Goal: Task Accomplishment & Management: Use online tool/utility

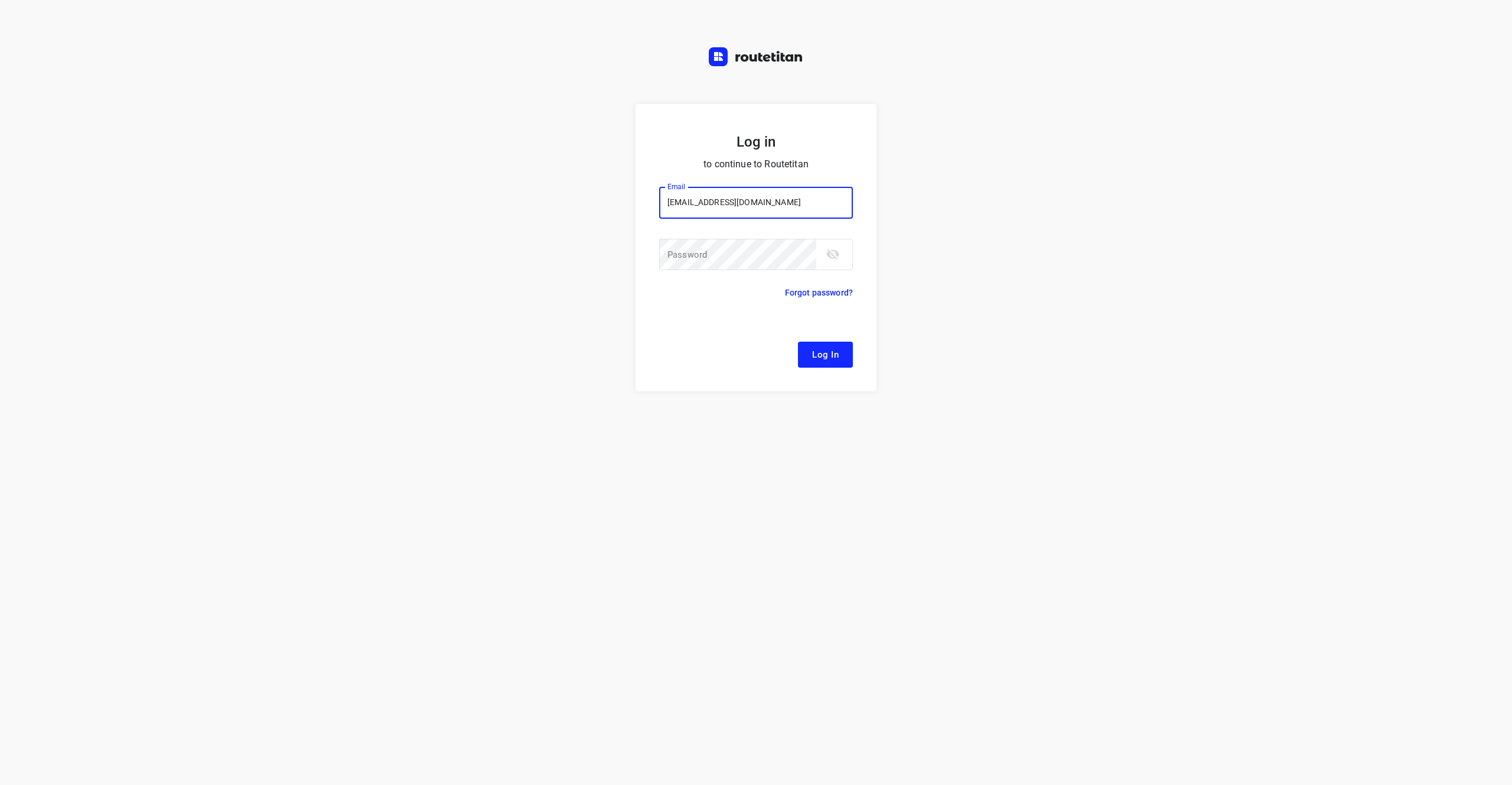
type input "[EMAIL_ADDRESS][DOMAIN_NAME]"
click at [795, 210] on input "[EMAIL_ADDRESS][DOMAIN_NAME]" at bounding box center [756, 202] width 193 height 32
click at [823, 349] on span "Log In" at bounding box center [826, 355] width 27 height 16
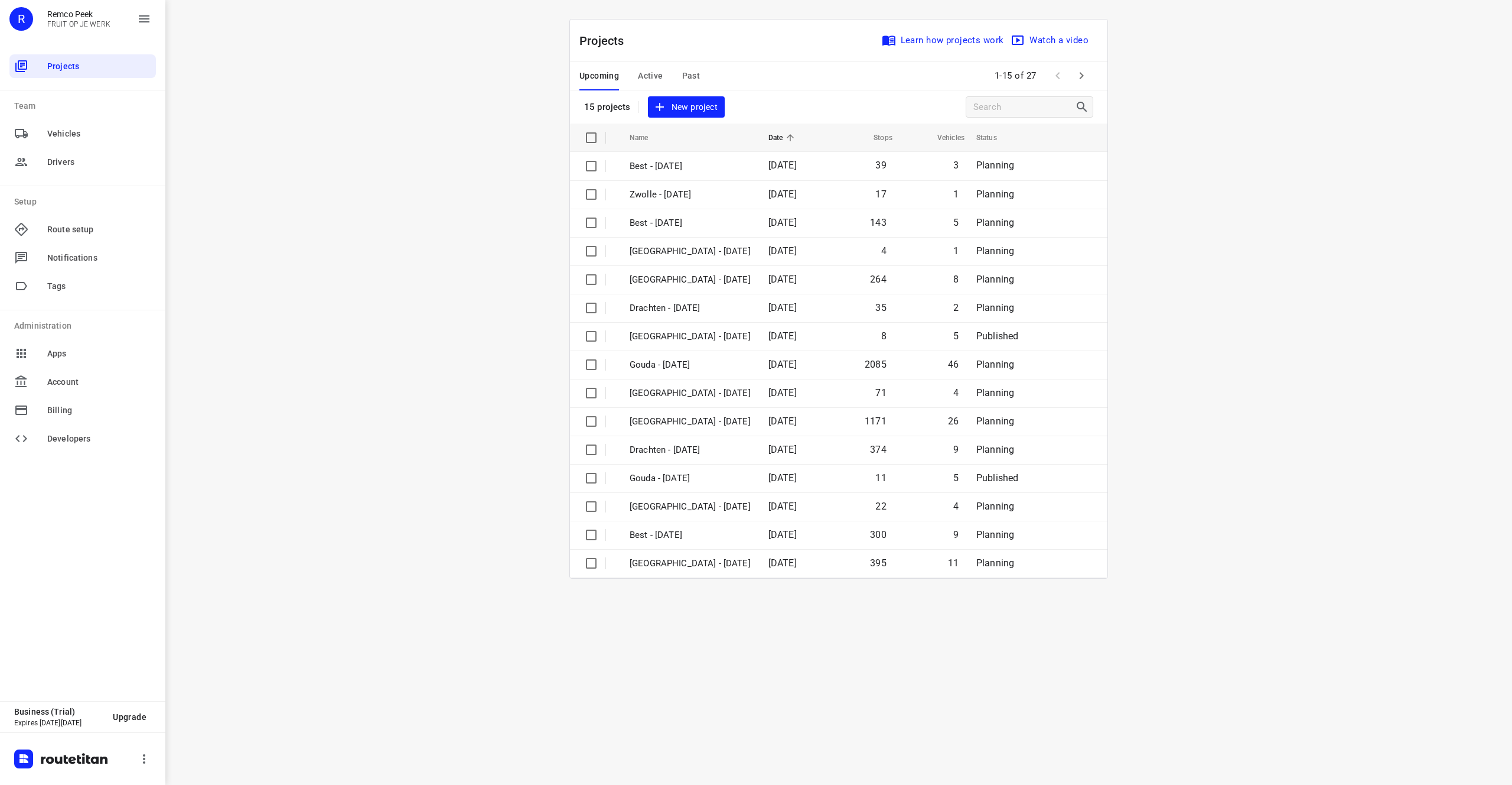
click at [389, 243] on div "i © 2025 Routetitan , © Stadia Maps , © OpenMapTiles © OpenStreetMap contributo…" at bounding box center [839, 392] width 1347 height 785
click at [385, 242] on div "i © 2025 Routetitan , © Stadia Maps , © OpenMapTiles © OpenStreetMap contributo…" at bounding box center [839, 392] width 1347 height 785
click at [337, 321] on div "i © 2025 Routetitan , © Stadia Maps , © OpenMapTiles © OpenStreetMap contributo…" at bounding box center [839, 392] width 1347 height 785
drag, startPoint x: 874, startPoint y: 508, endPoint x: 421, endPoint y: 50, distance: 644.2
click at [422, 49] on div "i © 2025 Routetitan , © Stadia Maps , © OpenMapTiles © OpenStreetMap contributo…" at bounding box center [839, 392] width 1347 height 785
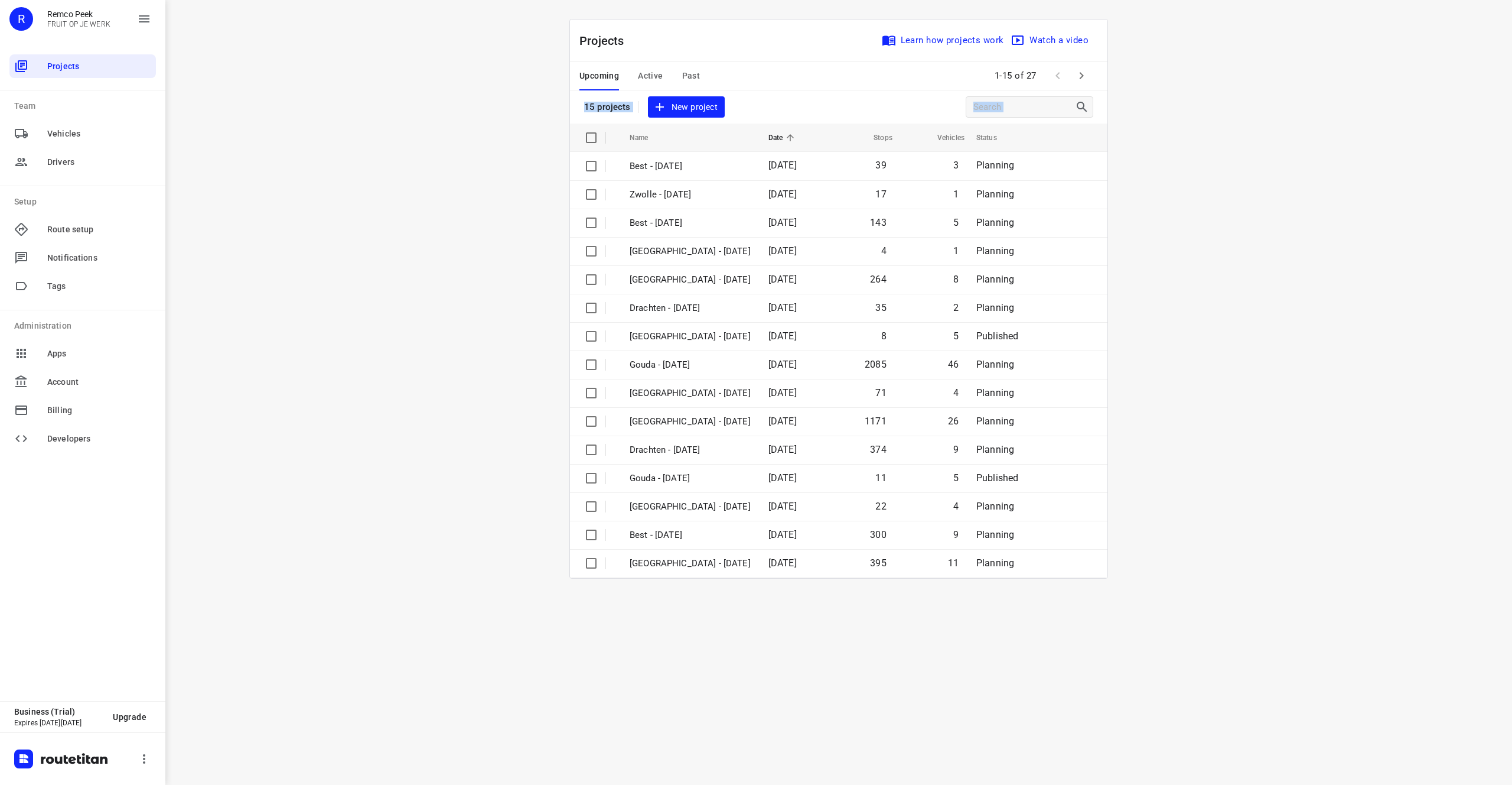
click at [425, 147] on div "i © 2025 Routetitan , © Stadia Maps , © OpenMapTiles © OpenStreetMap contributo…" at bounding box center [839, 392] width 1347 height 785
click at [697, 108] on span "New project" at bounding box center [686, 107] width 63 height 15
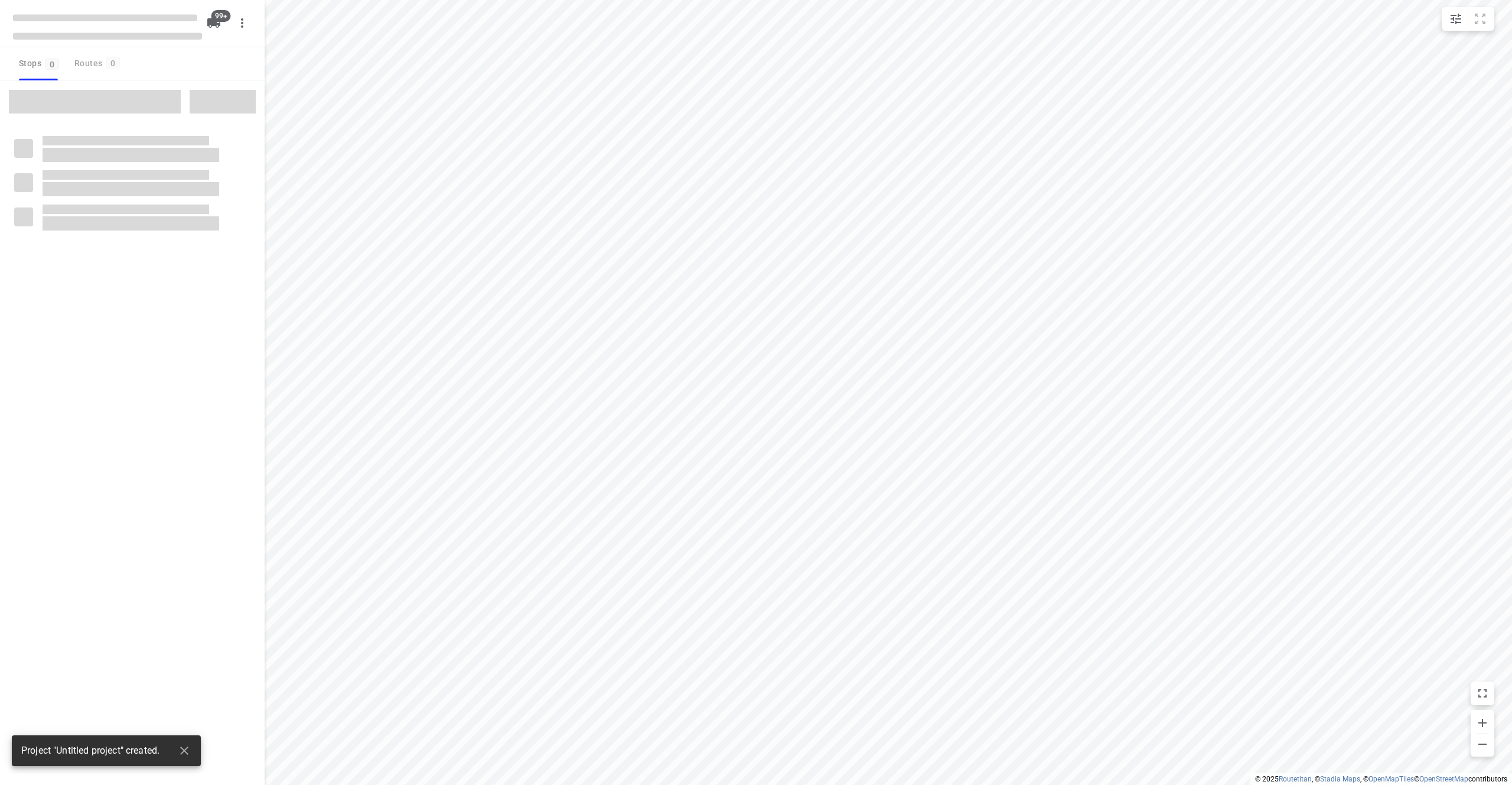
checkbox input "true"
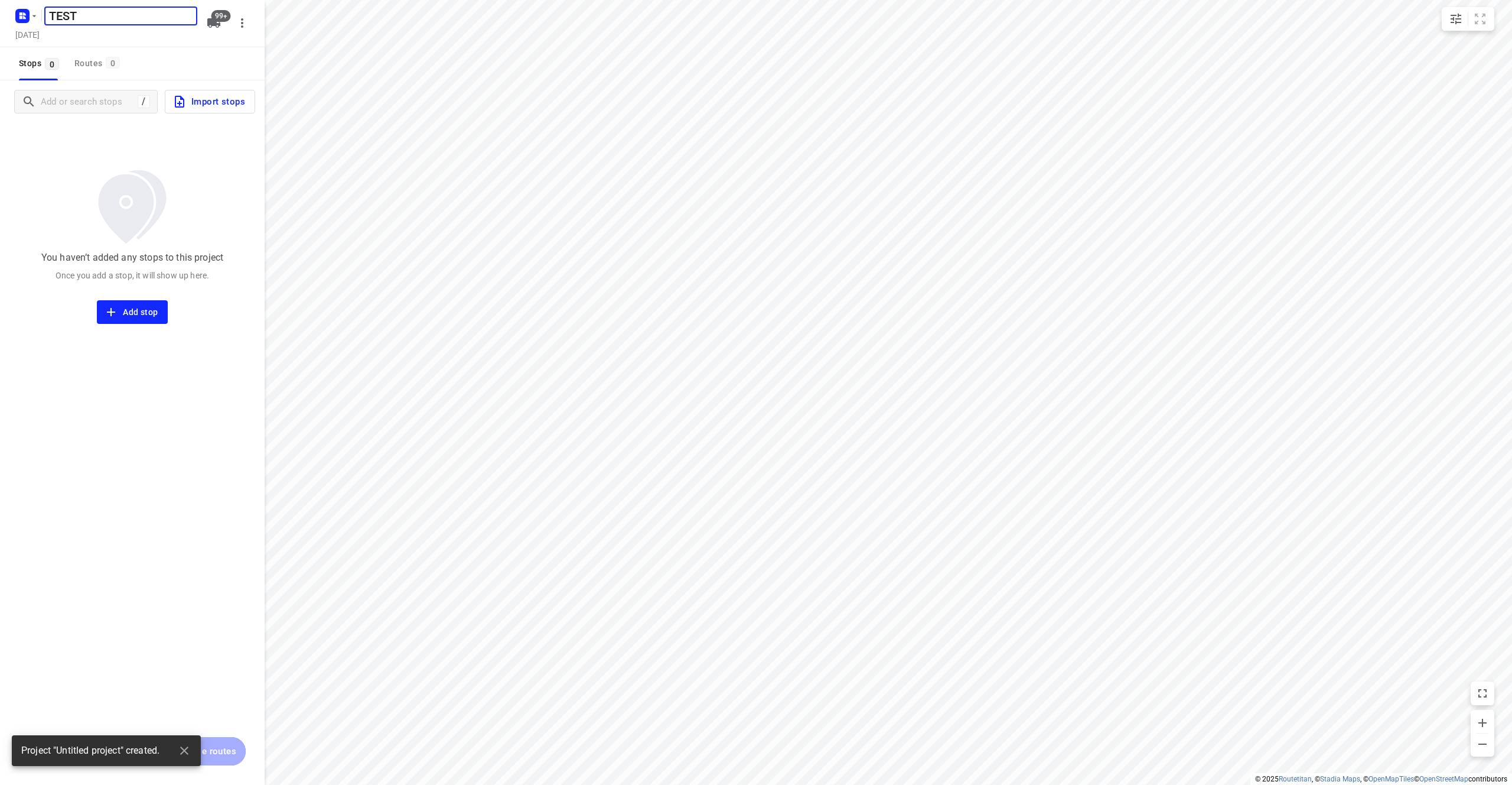
type input "TEST"
click at [214, 148] on div "You haven’t added any stops to this project Once you add a stop, it will show u…" at bounding box center [132, 223] width 265 height 201
click at [220, 111] on button "Import stops" at bounding box center [210, 101] width 91 height 24
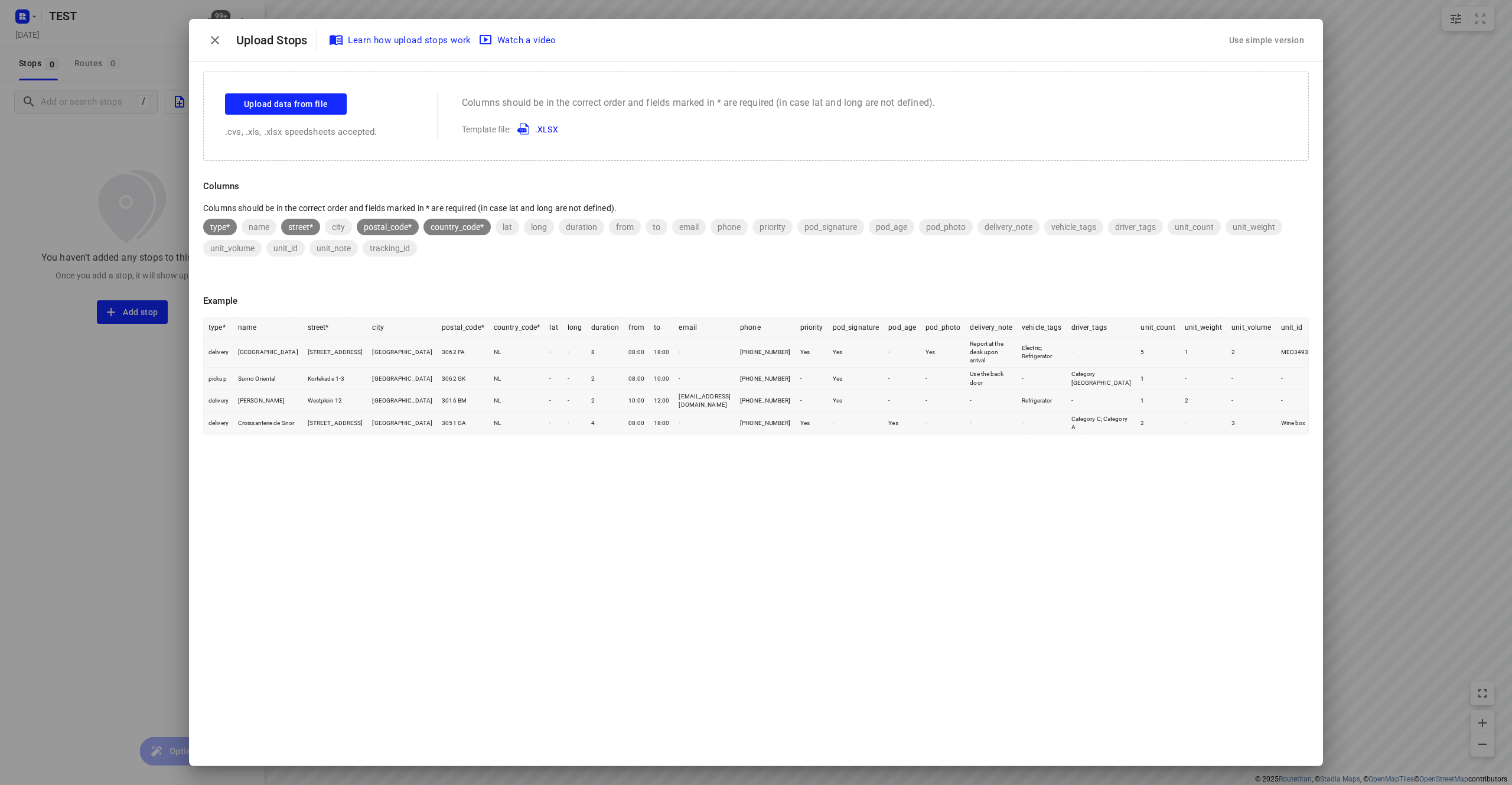
click at [550, 130] on link ".XLSX" at bounding box center [536, 129] width 45 height 10
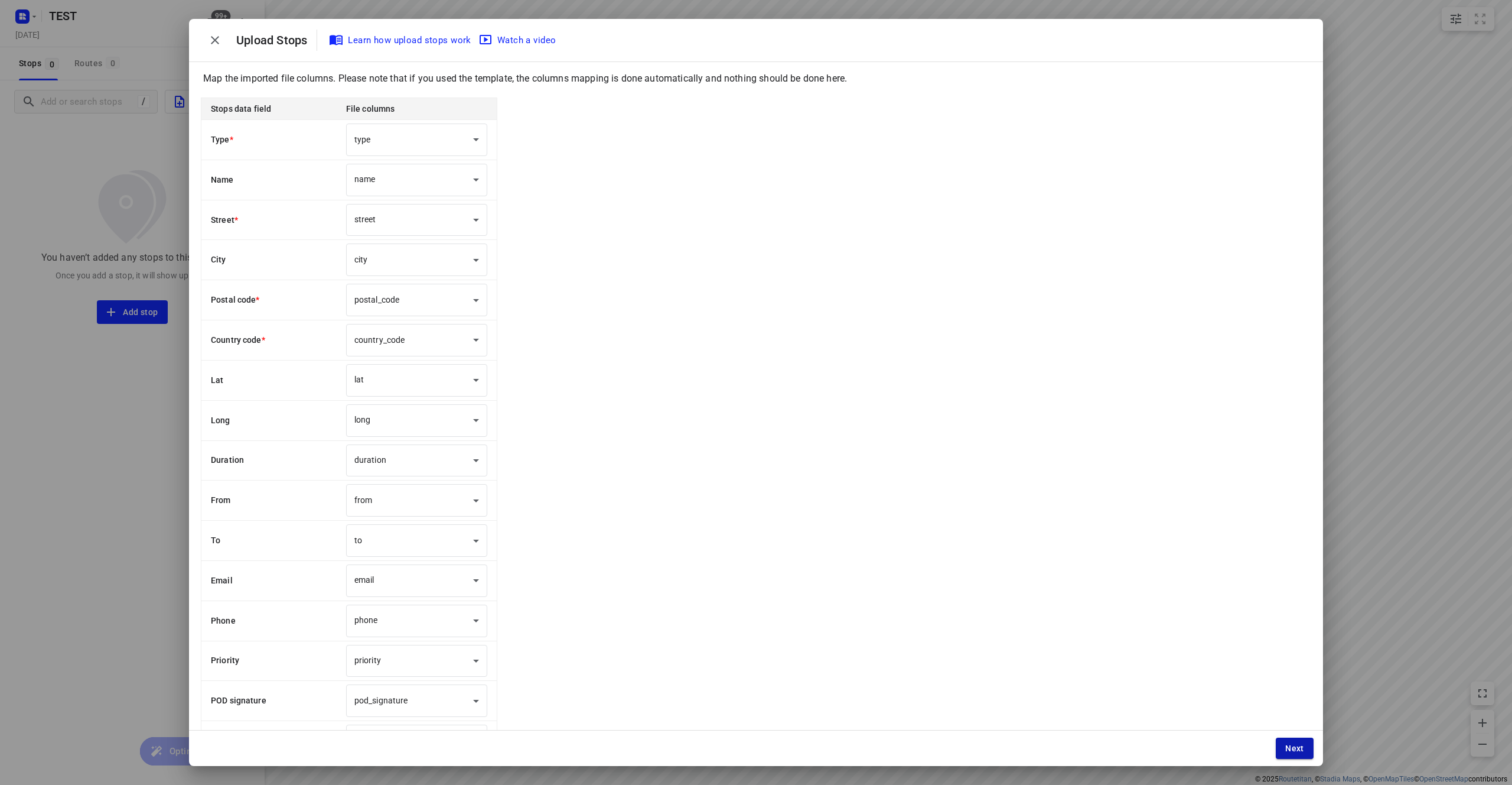
click at [1301, 752] on span "Next" at bounding box center [1295, 748] width 19 height 10
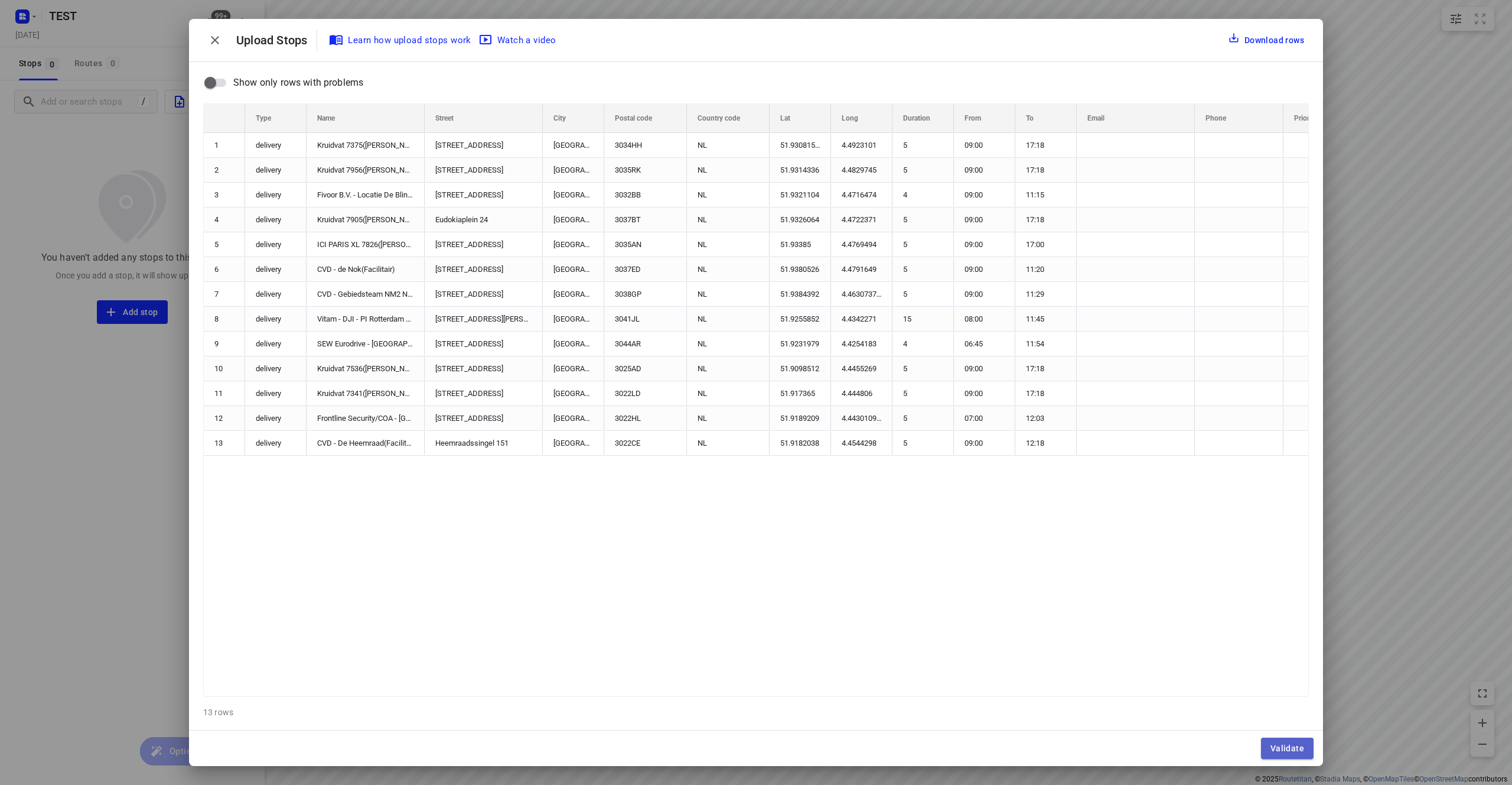
click at [1292, 748] on span "Validate" at bounding box center [1287, 748] width 34 height 10
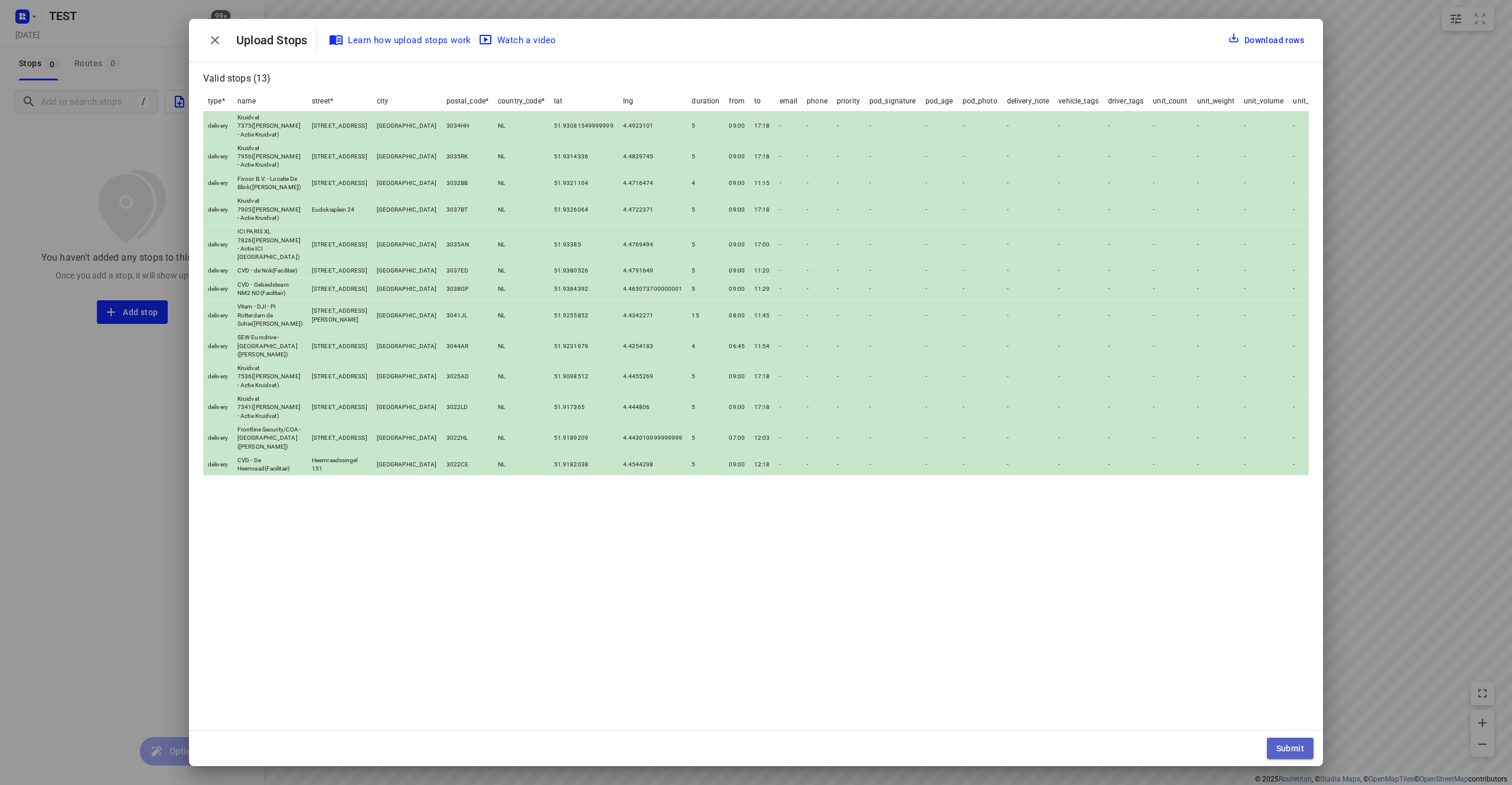
click at [1291, 748] on span "Submit" at bounding box center [1291, 748] width 28 height 10
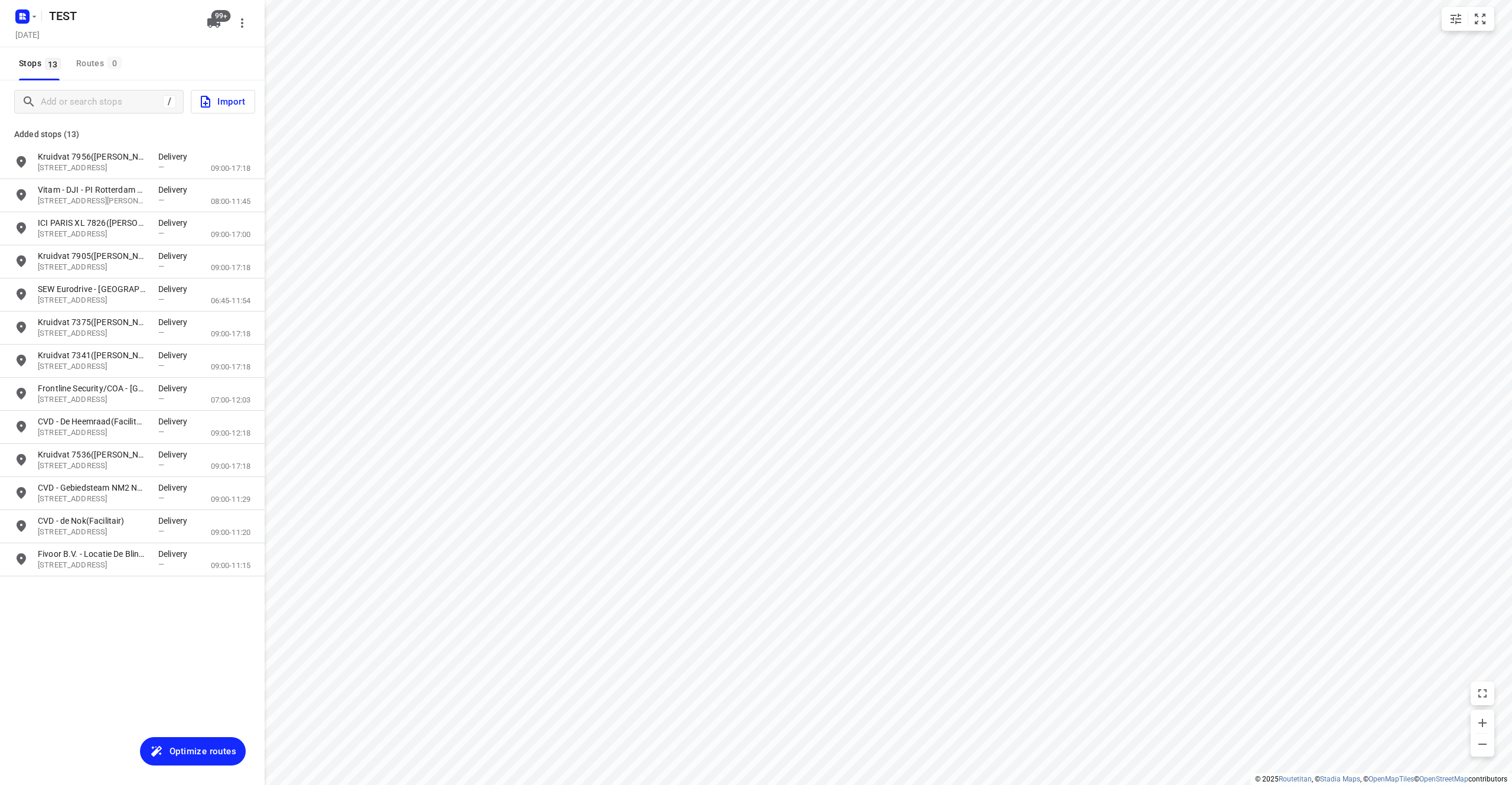
click at [186, 755] on span "Optimize routes" at bounding box center [203, 751] width 67 height 16
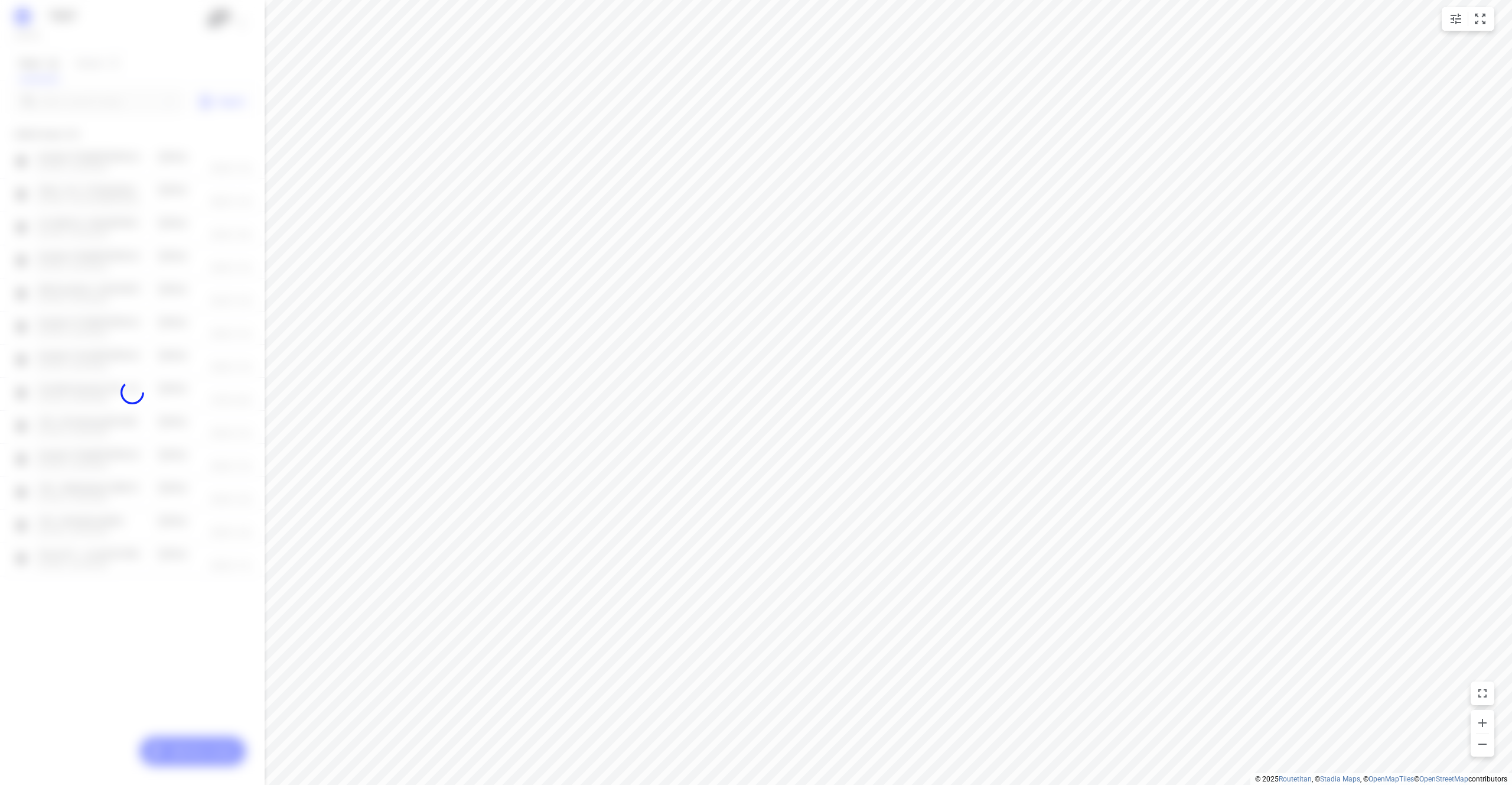
click at [135, 675] on div at bounding box center [132, 392] width 265 height 785
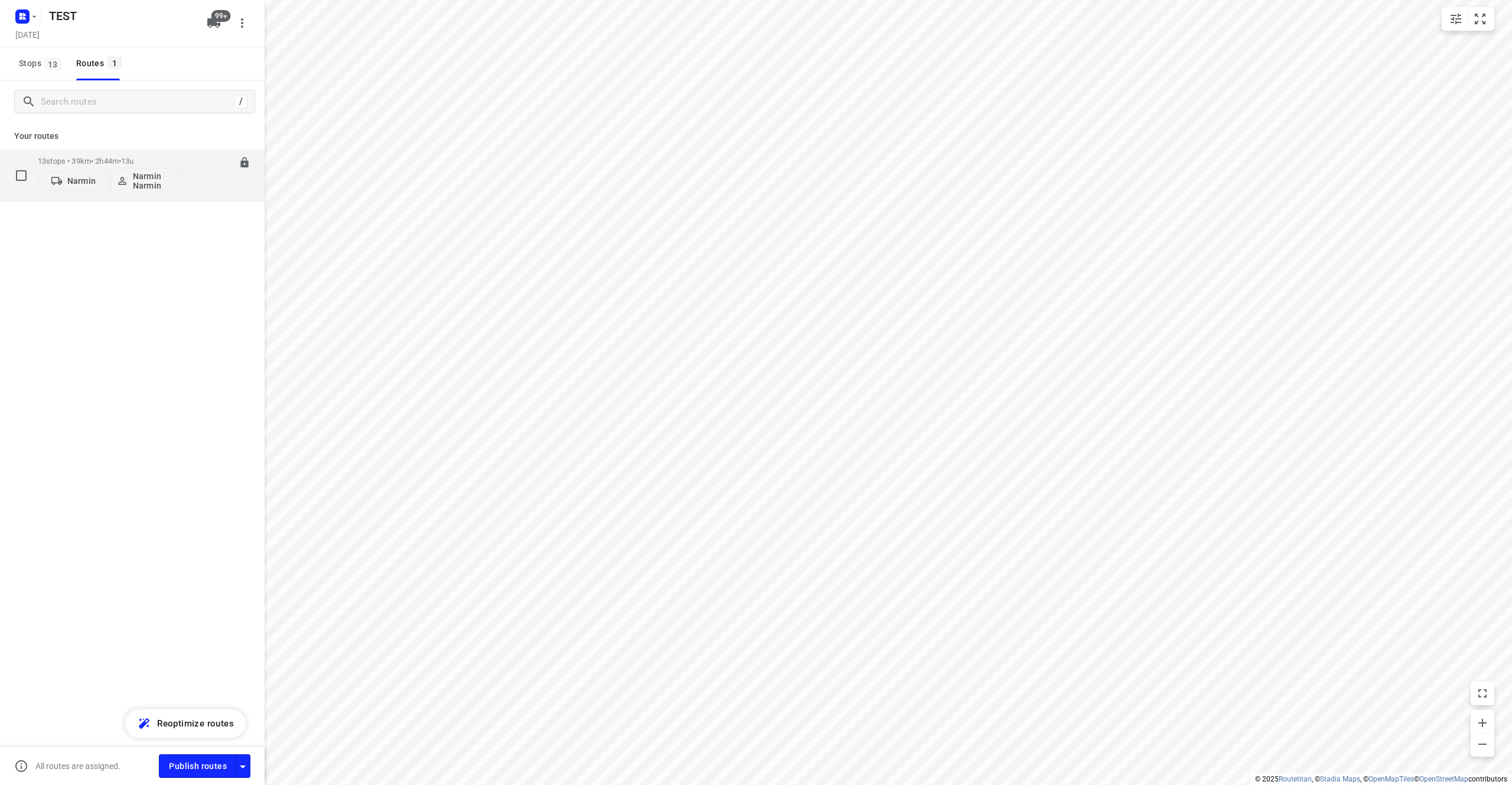
click at [151, 185] on p "Narmin Narmin" at bounding box center [155, 181] width 44 height 19
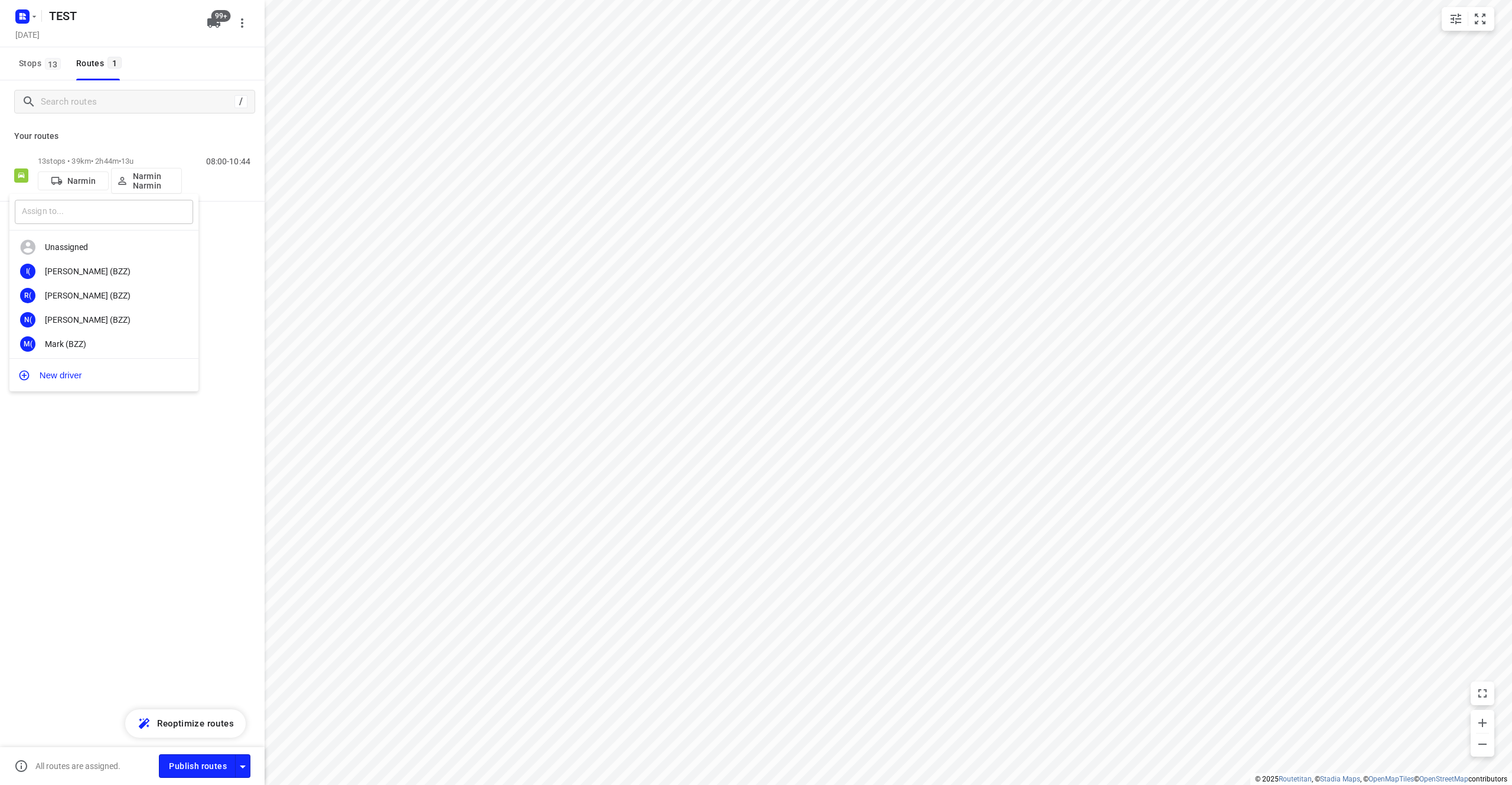
click at [97, 222] on input "text" at bounding box center [104, 212] width 179 height 24
type input "Narek"
click at [133, 274] on div "Narek A" at bounding box center [107, 271] width 124 height 10
click at [160, 466] on div "/ Your routes 13 stops • 39km • 2h44m • 13u Narmin Narek A 08:00-10:44" at bounding box center [132, 449] width 265 height 737
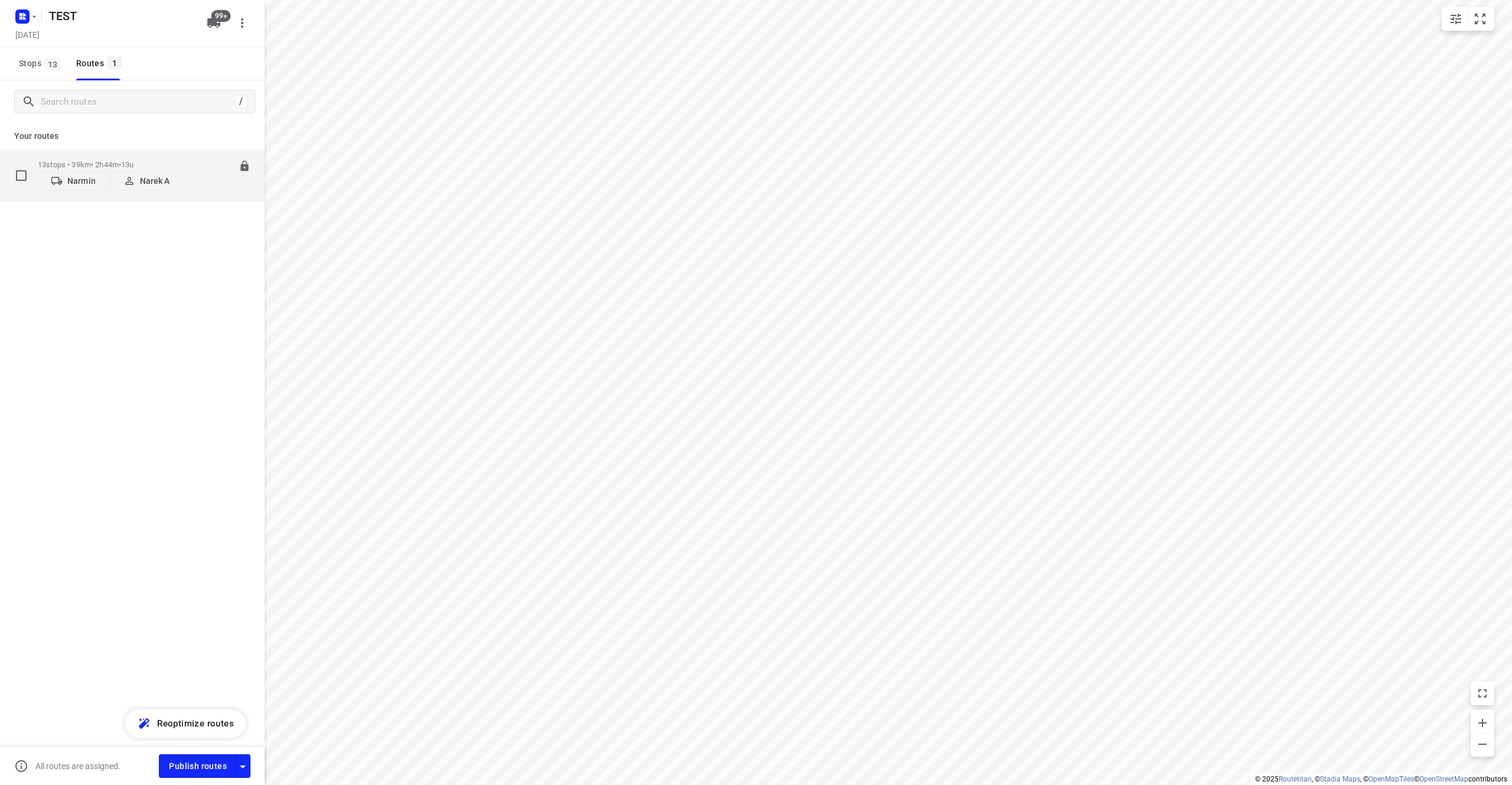
click at [148, 180] on p "Narek A" at bounding box center [155, 180] width 30 height 10
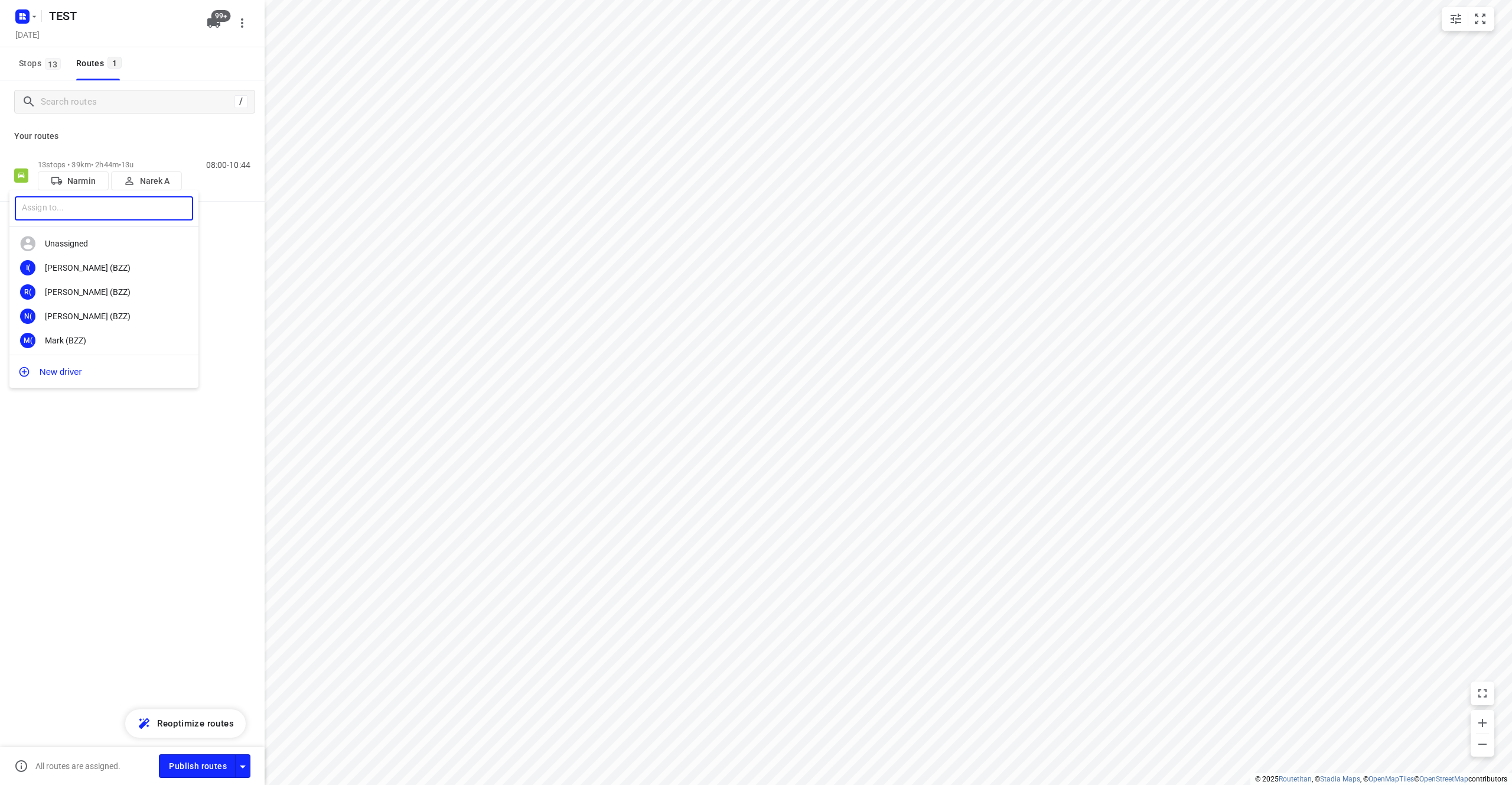
click at [83, 214] on input "text" at bounding box center [104, 208] width 179 height 24
type input "[DEMOGRAPHIC_DATA]"
type input "Narek"
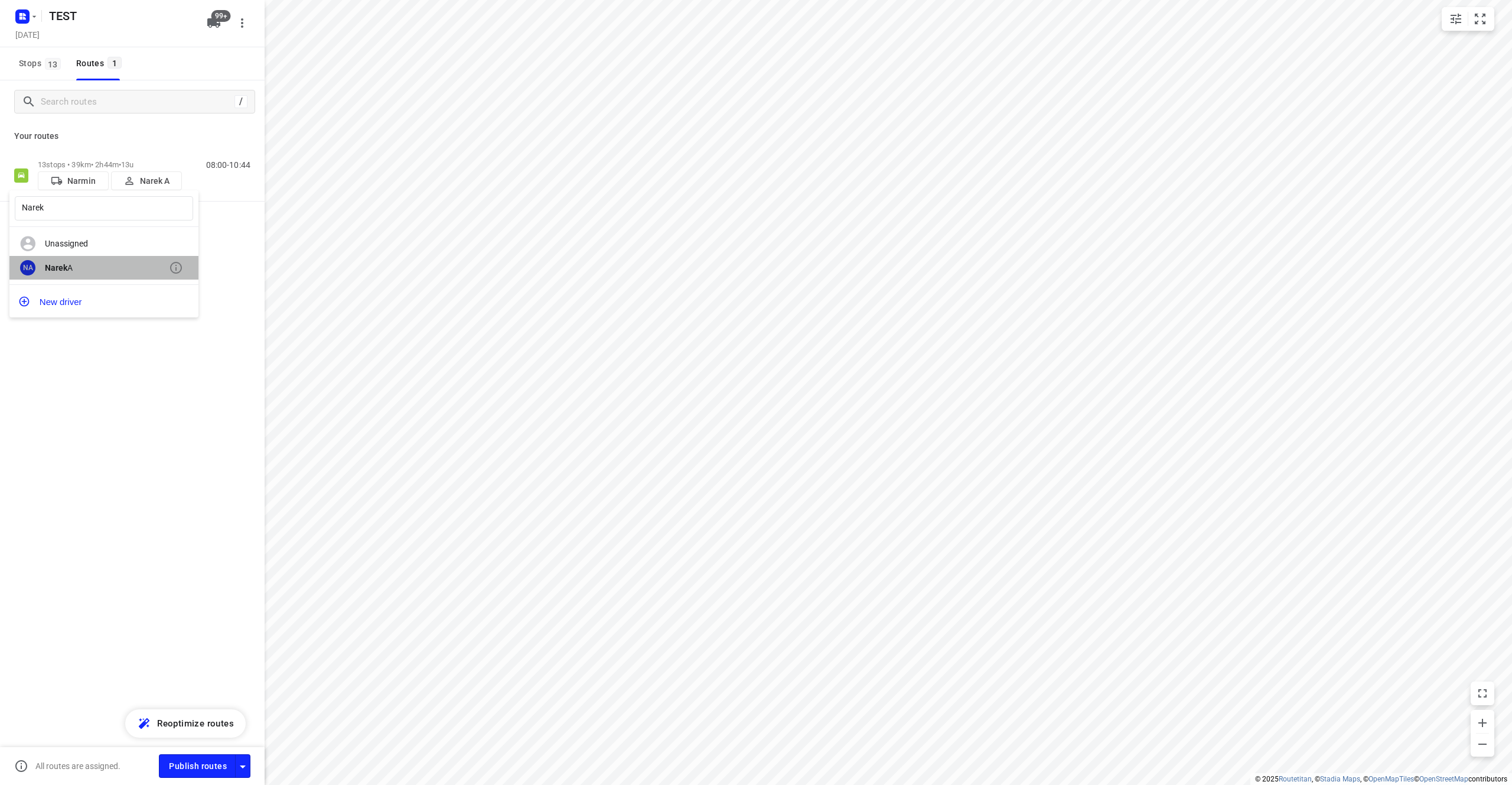
click at [126, 261] on div "NA Narek A" at bounding box center [104, 268] width 189 height 24
click at [193, 771] on span "Publish routes" at bounding box center [198, 766] width 57 height 15
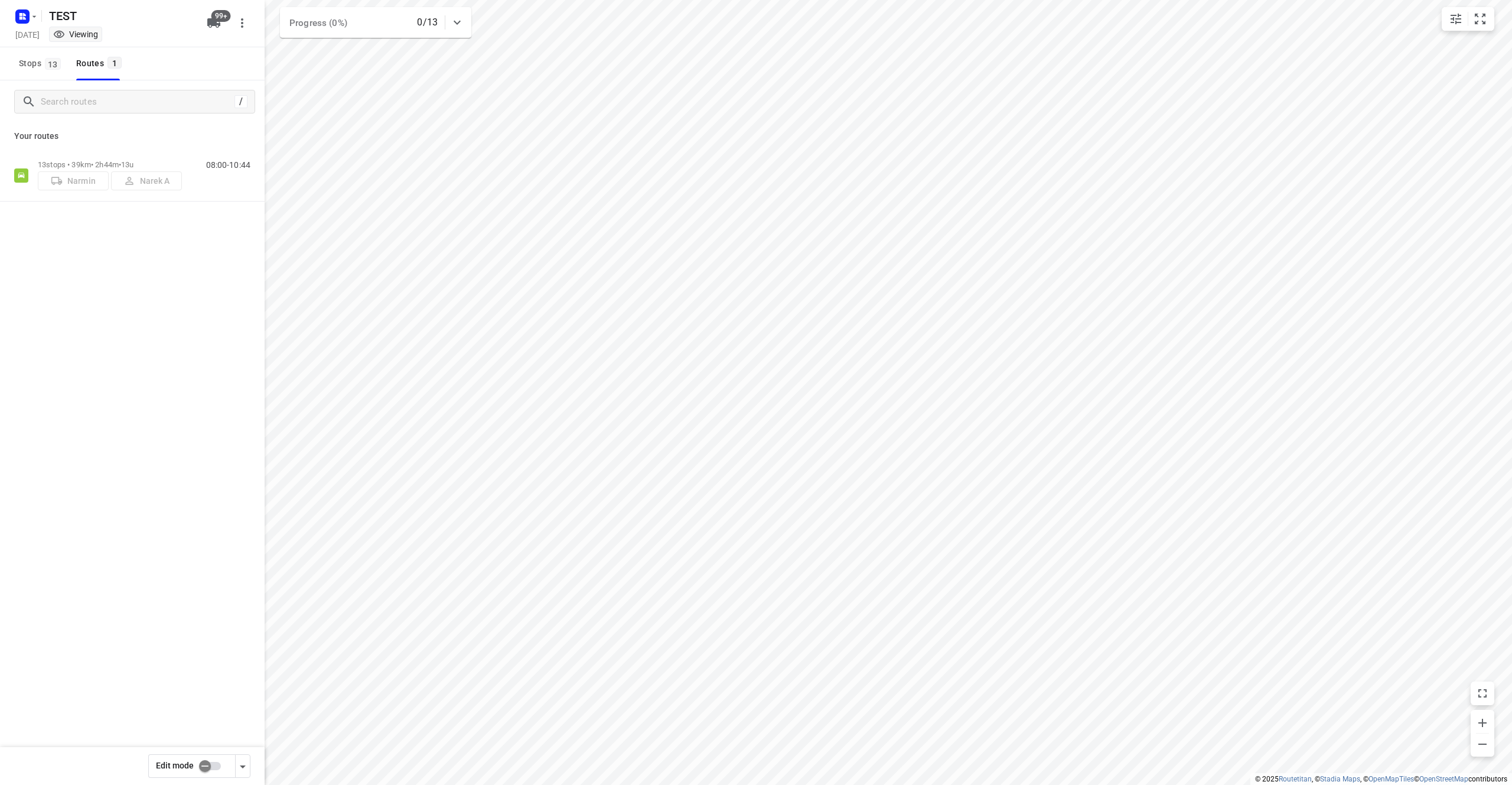
click at [88, 284] on div "13 stops • 39km • 2h44m • 13u Narmin Narek A 08:00-10:44" at bounding box center [132, 217] width 265 height 135
